Goal: Task Accomplishment & Management: Manage account settings

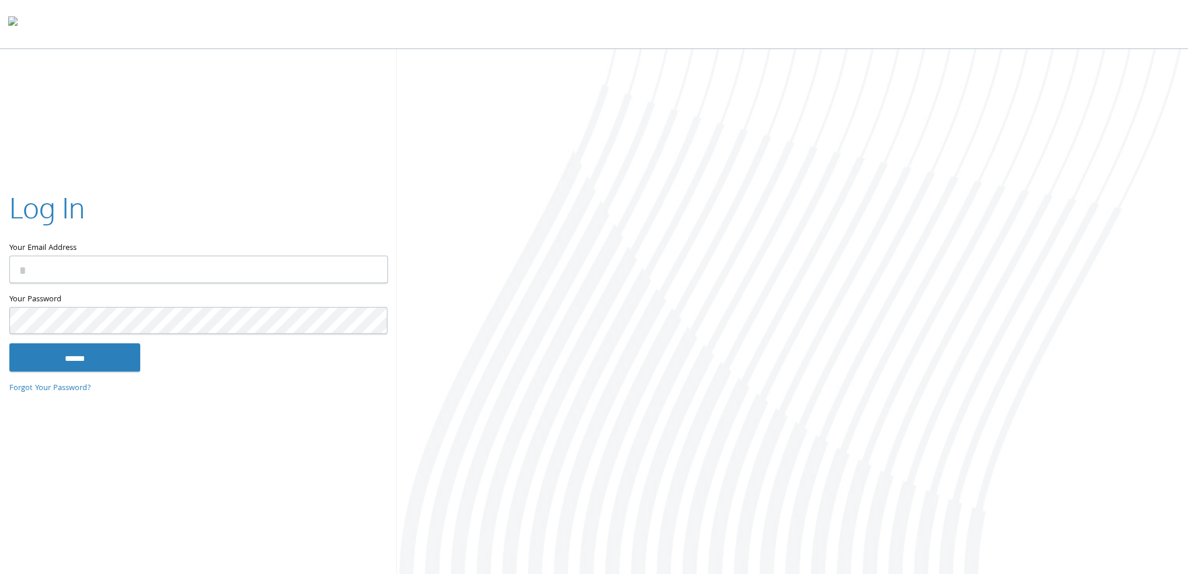
click at [190, 273] on input "Your Email Address" at bounding box center [198, 269] width 379 height 27
type input "**********"
click at [9, 344] on input "******" at bounding box center [74, 358] width 131 height 28
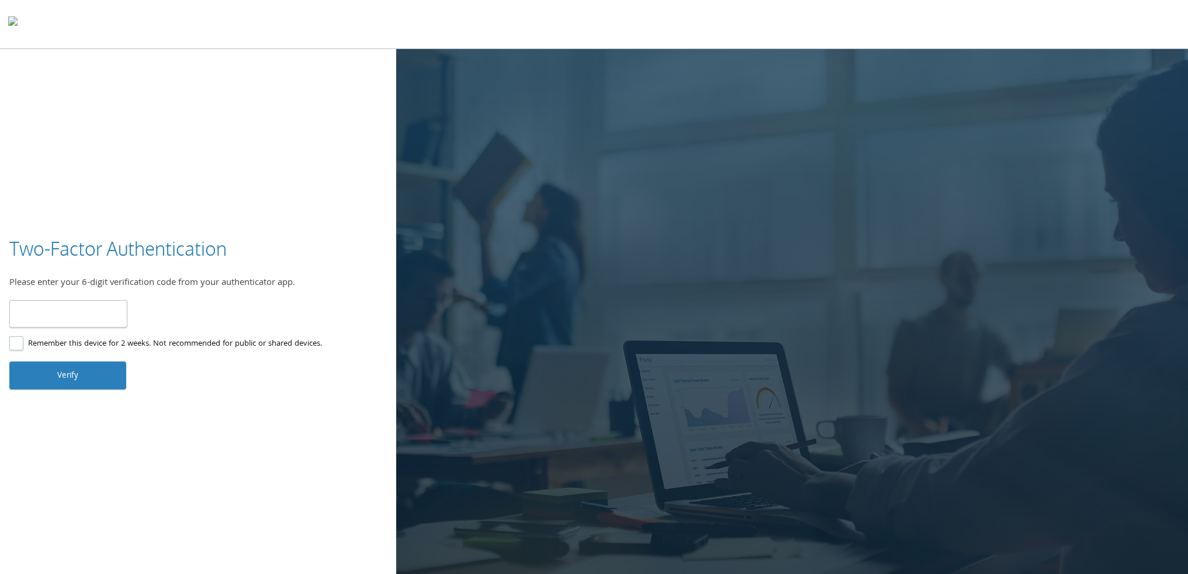
type input "******"
